Goal: Navigation & Orientation: Find specific page/section

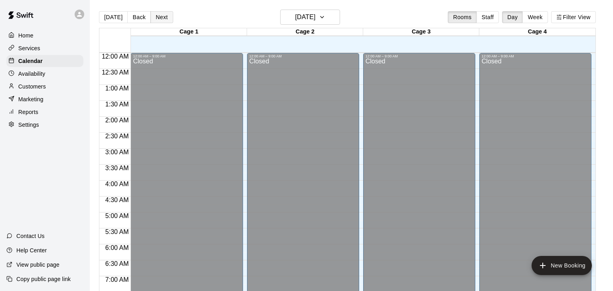
click at [156, 13] on button "Next" at bounding box center [161, 17] width 22 height 12
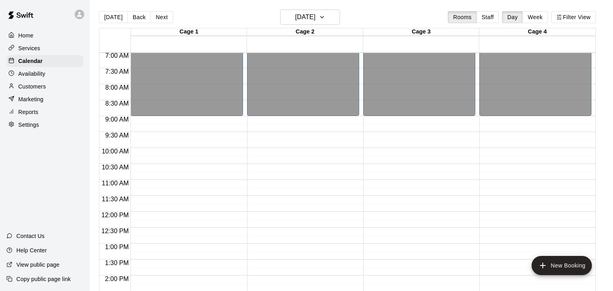
scroll to position [225, 0]
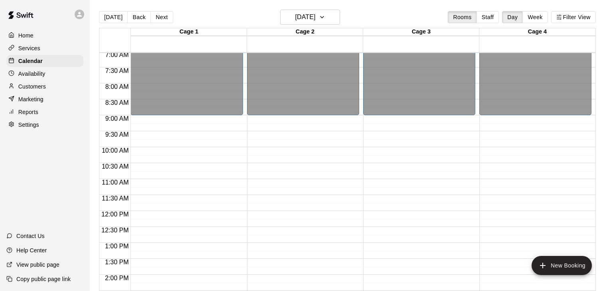
click at [489, 184] on div "12:00 AM – 9:00 AM Closed 6:30 PM – 9:00 PM 13U Travel Try Out 13/1 spots 10:00…" at bounding box center [535, 211] width 112 height 766
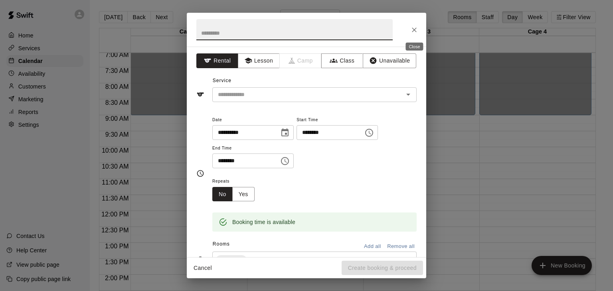
click at [413, 28] on icon "Close" at bounding box center [414, 30] width 8 height 8
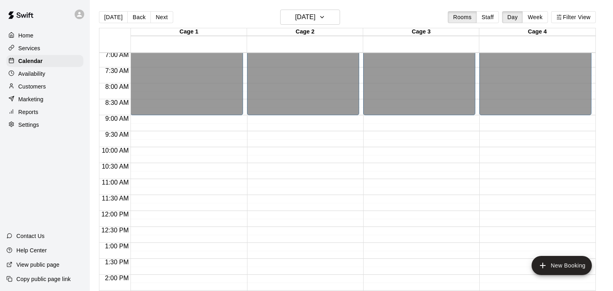
scroll to position [0, 0]
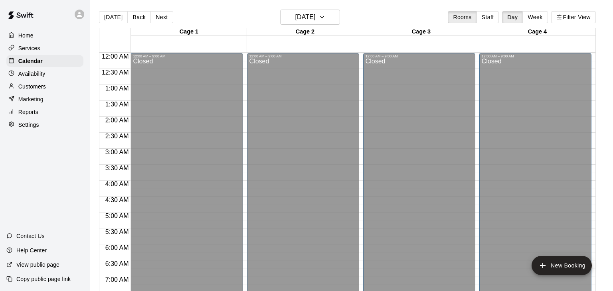
click at [26, 30] on div "Home" at bounding box center [44, 36] width 77 height 12
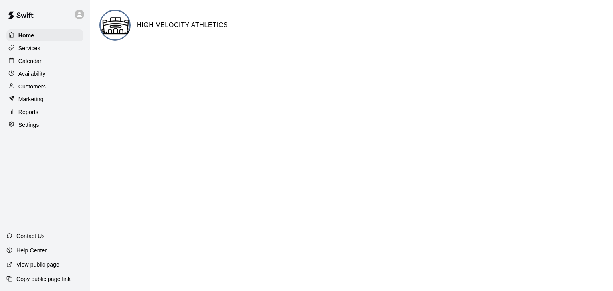
click at [29, 47] on p "Services" at bounding box center [29, 48] width 22 height 8
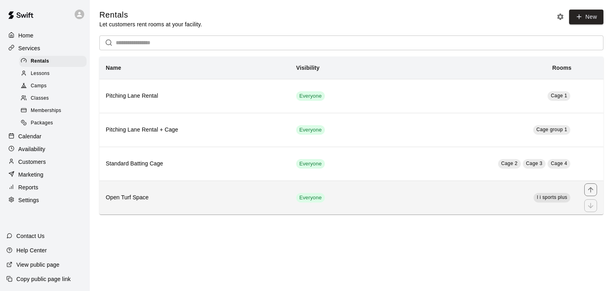
click at [194, 205] on th "Open Turf Space" at bounding box center [194, 198] width 190 height 34
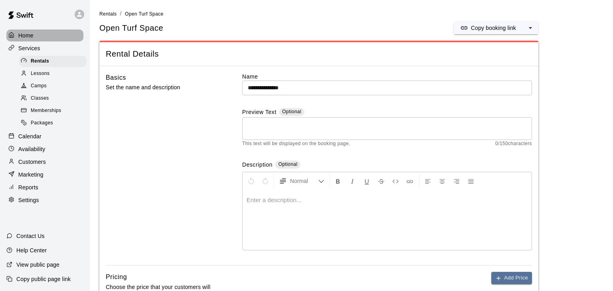
click at [29, 35] on p "Home" at bounding box center [25, 36] width 15 height 8
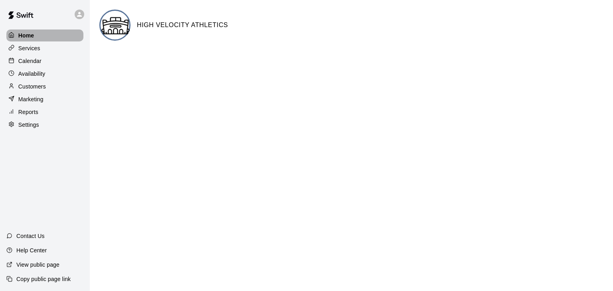
click at [31, 32] on p "Home" at bounding box center [26, 36] width 16 height 8
click at [28, 45] on p "Services" at bounding box center [29, 48] width 22 height 8
